Goal: Task Accomplishment & Management: Complete application form

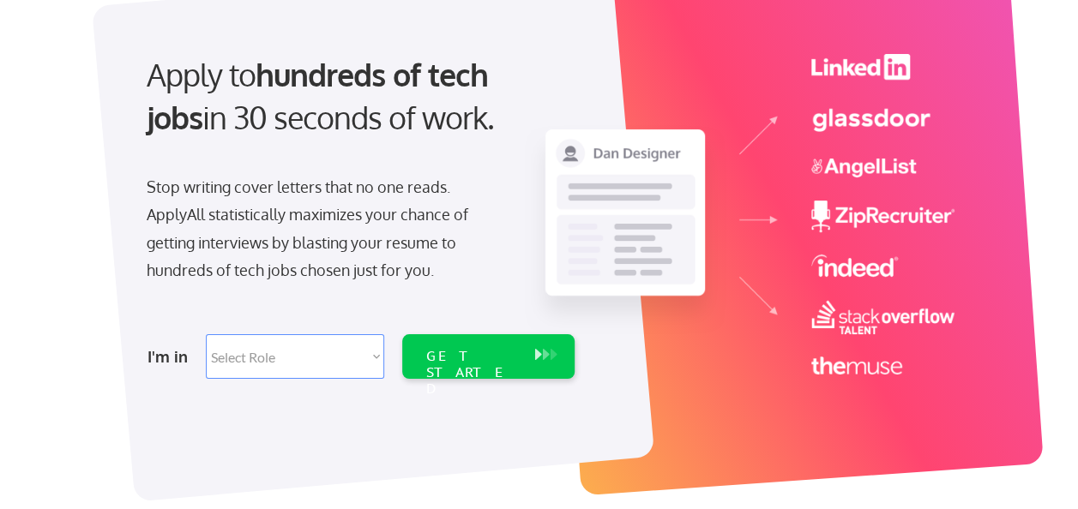
scroll to position [172, 0]
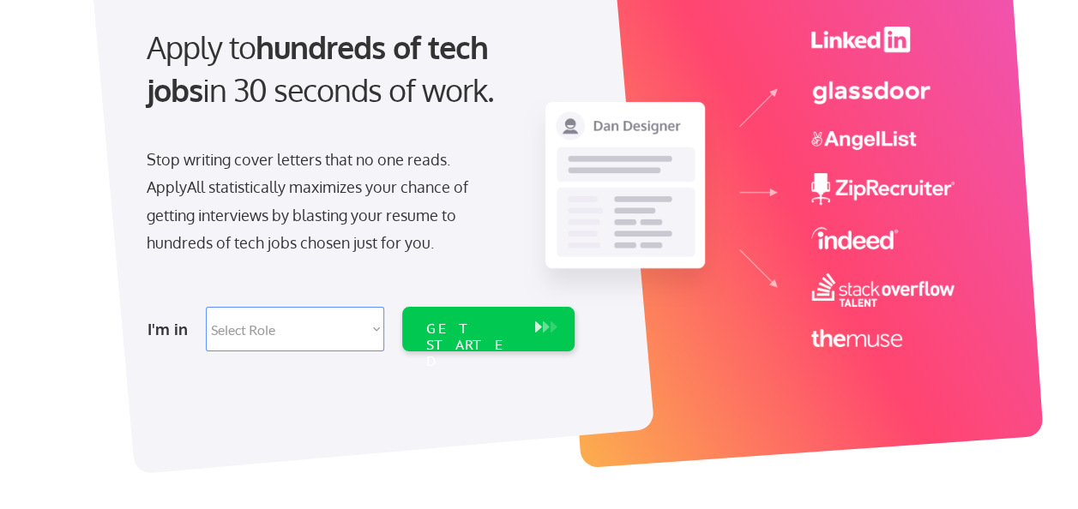
click at [287, 322] on select "Select Role Software Engineering Product Management Customer Success Sales UI/U…" at bounding box center [295, 329] width 178 height 45
select select ""hr_recruiting""
click at [206, 307] on select "Select Role Software Engineering Product Management Customer Success Sales UI/U…" at bounding box center [295, 329] width 178 height 45
select select ""hr_recruiting""
click at [498, 332] on div "GET STARTED" at bounding box center [472, 346] width 92 height 50
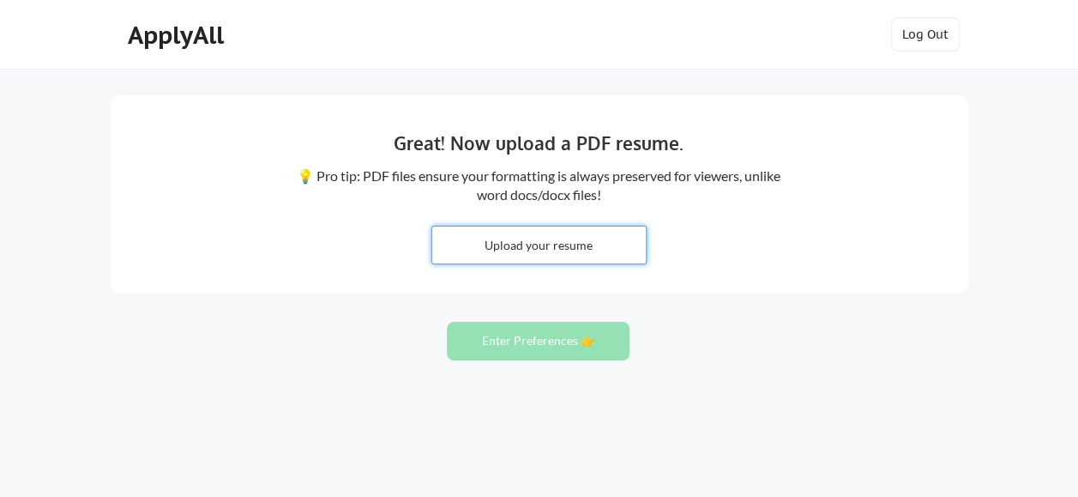
click at [605, 249] on input "file" at bounding box center [539, 244] width 214 height 37
type input "C:\fakepath\[PERSON_NAME] - Resume 2025 Complete.docx"
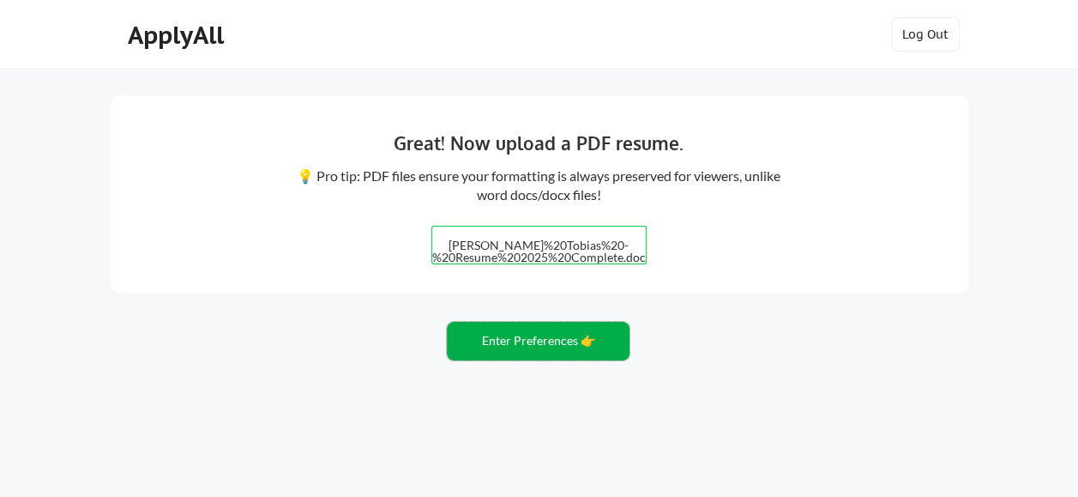
click at [539, 348] on button "Enter Preferences 👉" at bounding box center [538, 341] width 183 height 39
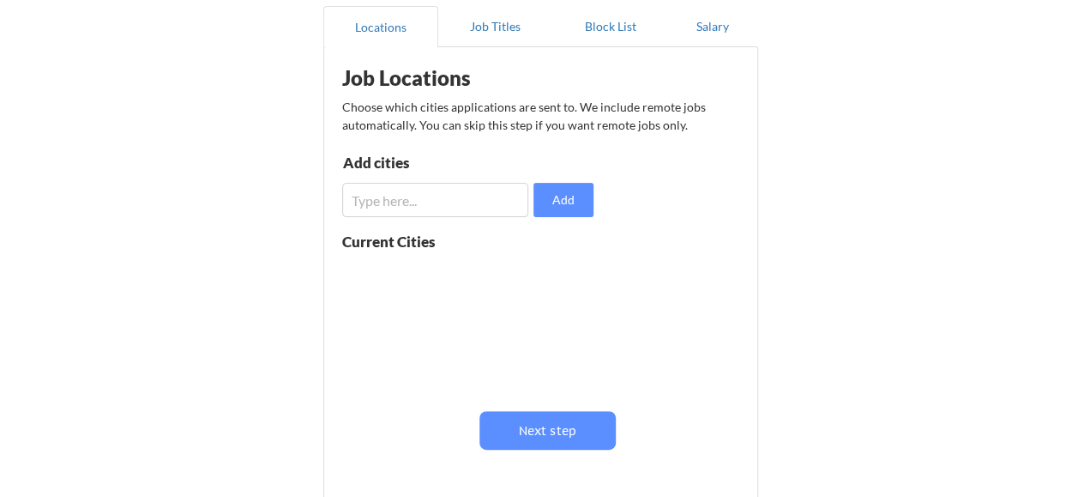
scroll to position [172, 0]
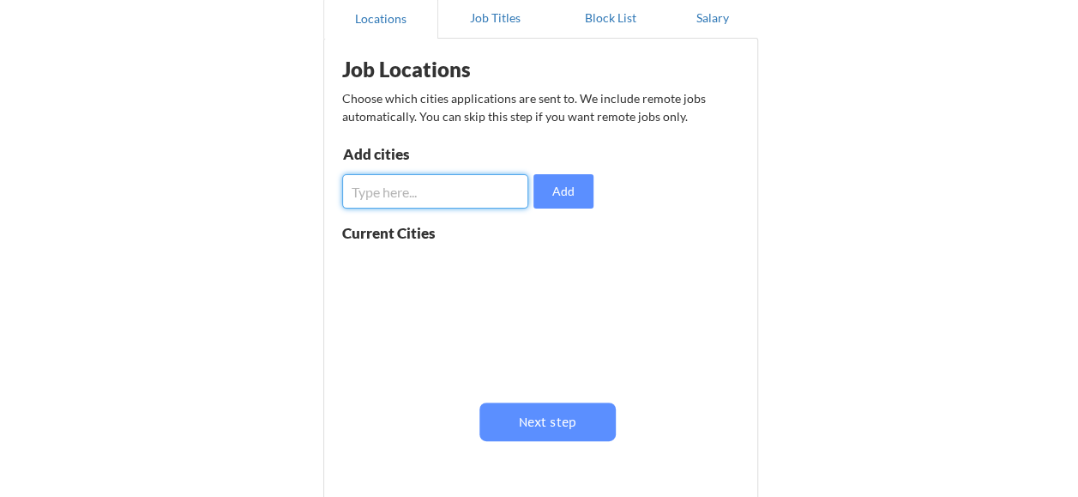
click at [497, 201] on input "input" at bounding box center [435, 191] width 187 height 34
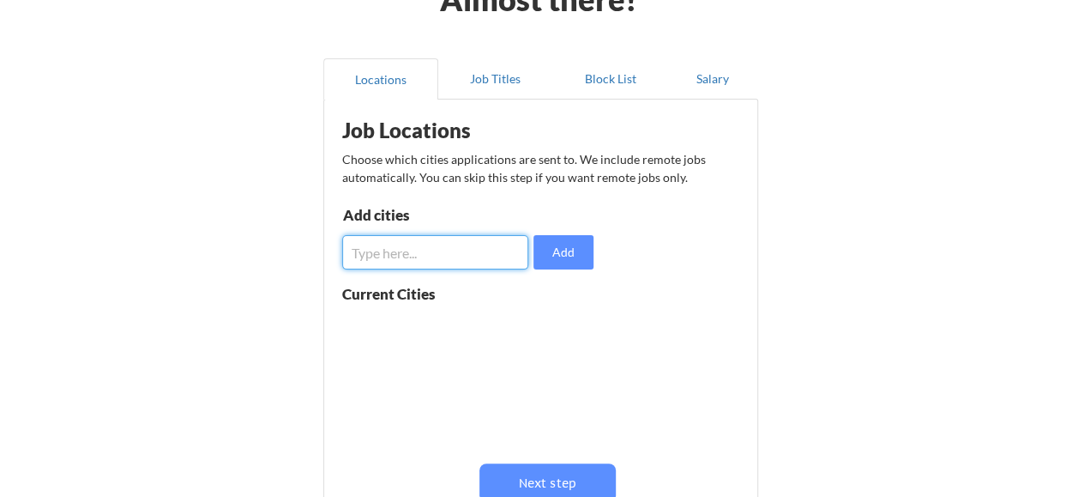
scroll to position [86, 0]
